Goal: Transaction & Acquisition: Subscribe to service/newsletter

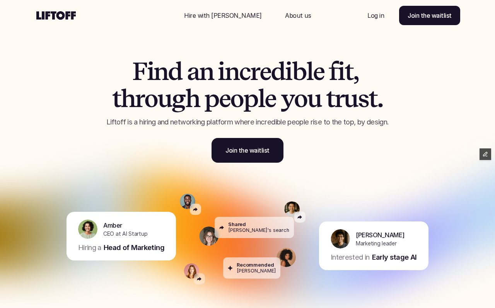
click at [234, 15] on p "Hire with [PERSON_NAME]" at bounding box center [223, 15] width 78 height 9
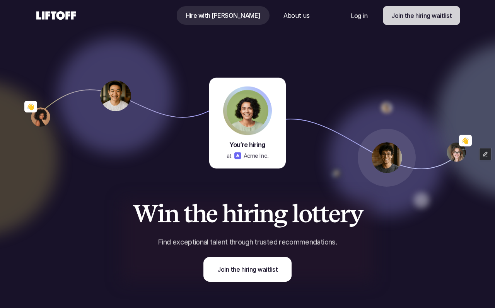
click at [418, 15] on p "Join the hiring waitlist" at bounding box center [422, 15] width 60 height 9
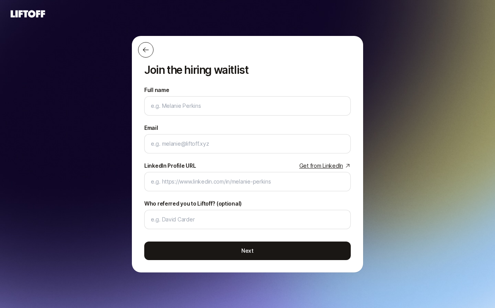
click at [146, 51] on icon at bounding box center [146, 50] width 8 height 8
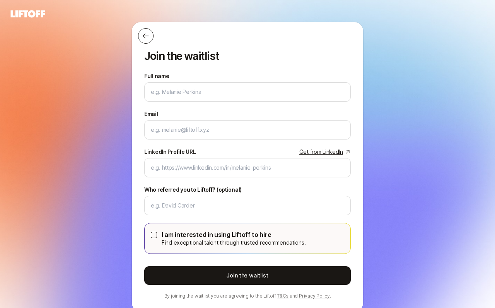
click at [147, 33] on icon at bounding box center [146, 36] width 8 height 8
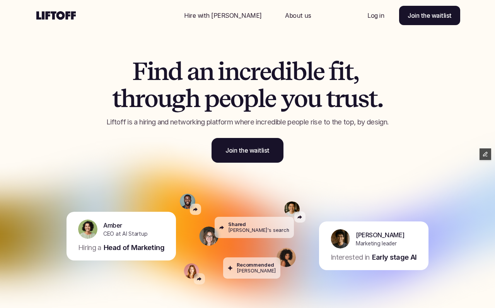
click at [223, 19] on p "Hire with [PERSON_NAME]" at bounding box center [223, 15] width 78 height 9
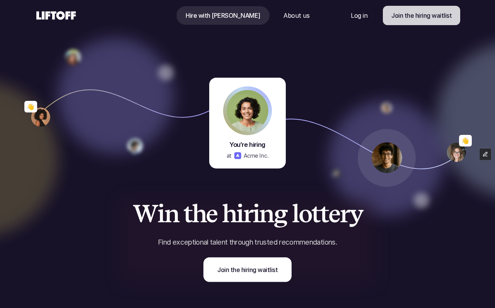
click at [404, 19] on p "Join the hiring waitlist" at bounding box center [422, 15] width 60 height 9
